Goal: Check status: Check status

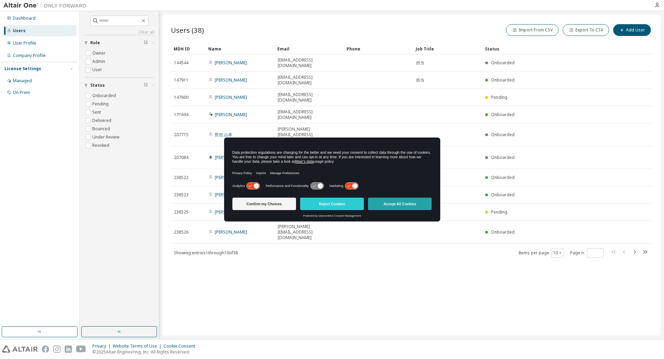
click at [424, 204] on button "Accept All Cookies" at bounding box center [400, 204] width 64 height 12
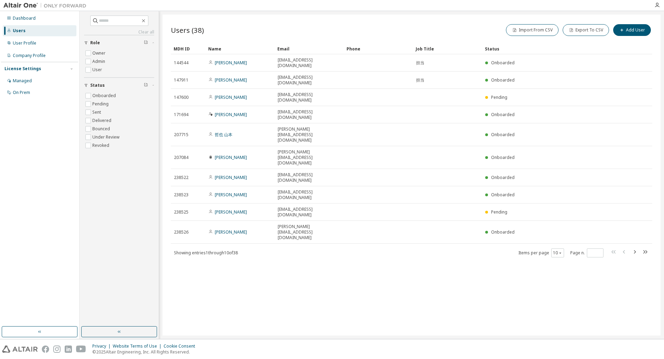
click at [416, 220] on div "Users (38) Import From CSV Export To CSV Add User Clear Load Save Save As Field…" at bounding box center [411, 175] width 498 height 321
click at [50, 43] on div "User Profile" at bounding box center [40, 43] width 74 height 11
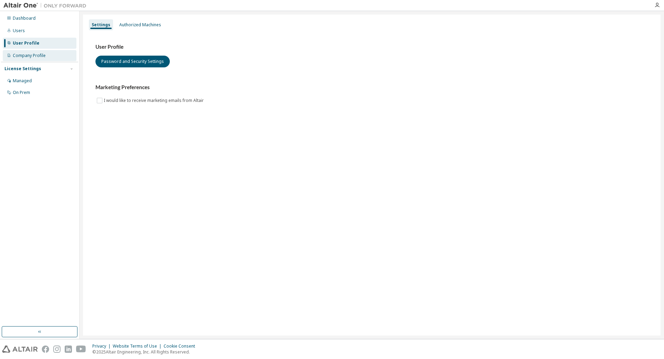
click at [43, 54] on div "Company Profile" at bounding box center [29, 56] width 33 height 6
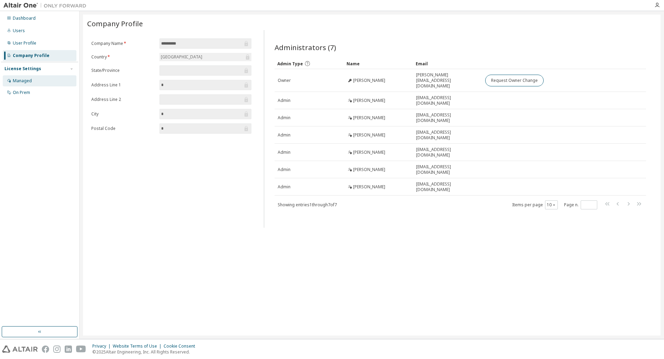
click at [35, 80] on div "Managed" at bounding box center [40, 80] width 74 height 11
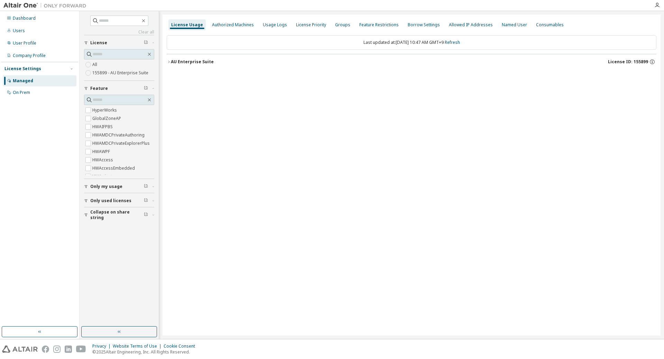
click at [145, 72] on label "155899 - AU Enterprise Suite" at bounding box center [120, 73] width 57 height 8
click at [45, 19] on div "Dashboard" at bounding box center [40, 18] width 74 height 11
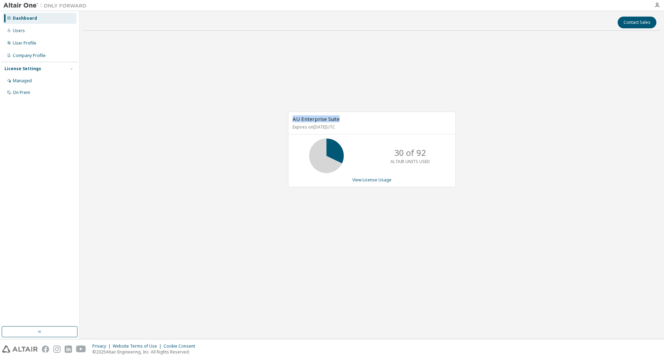
drag, startPoint x: 350, startPoint y: 120, endPoint x: 283, endPoint y: 120, distance: 67.1
click at [283, 120] on div "AU Enterprise Suite Expires on July 20, 2026 UTC 30 of 92 ALTAIR UNITS USED Vie…" at bounding box center [368, 153] width 175 height 83
click at [242, 115] on div "AU Enterprise Suite Expires on July 20, 2026 UTC 30 of 92 ALTAIR UNITS USED Vie…" at bounding box center [371, 152] width 577 height 233
click at [492, 180] on div "AU Enterprise Suite Expires on July 20, 2026 UTC 30 of 92 ALTAIR UNITS USED Vie…" at bounding box center [371, 152] width 577 height 233
click at [471, 18] on div "Contact Sales" at bounding box center [371, 23] width 569 height 12
